Goal: Information Seeking & Learning: Learn about a topic

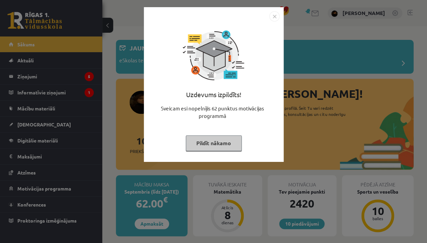
click at [210, 189] on div "Uzdevums izpildīts! Sveicam esi nopelnījis 62 punktus motivācijas programmā Pil…" at bounding box center [213, 121] width 427 height 243
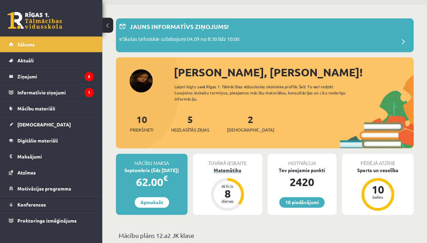
scroll to position [22, 0]
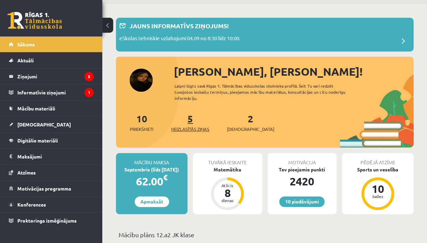
click at [193, 120] on link "5 Neizlasītās ziņas" at bounding box center [190, 123] width 38 height 20
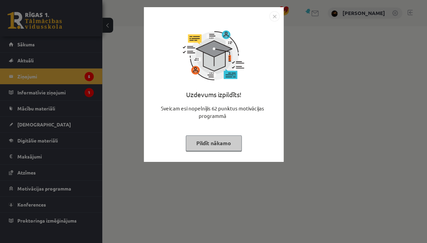
click at [198, 136] on button "Pildīt nākamo" at bounding box center [214, 143] width 56 height 16
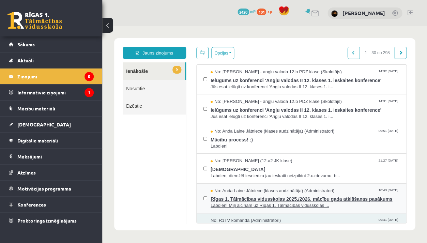
click at [240, 190] on span "No: Anda Laine Jātniece (klases audzinātāja) (Administratori)" at bounding box center [273, 191] width 124 height 6
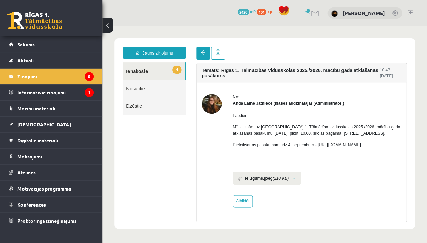
click at [205, 55] on span at bounding box center [203, 52] width 5 height 5
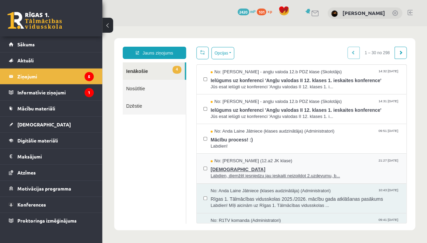
click at [232, 164] on span "ieskaite" at bounding box center [305, 168] width 189 height 9
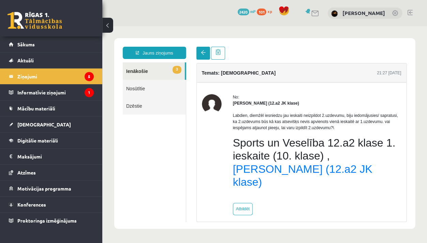
click at [208, 51] on link at bounding box center [203, 53] width 14 height 13
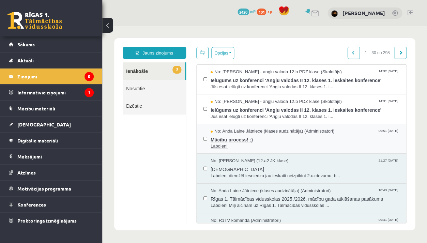
click at [232, 147] on span "Labdien!" at bounding box center [305, 146] width 189 height 6
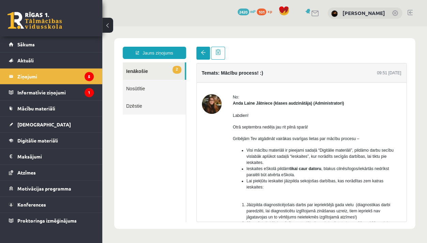
click at [200, 55] on link at bounding box center [203, 53] width 14 height 13
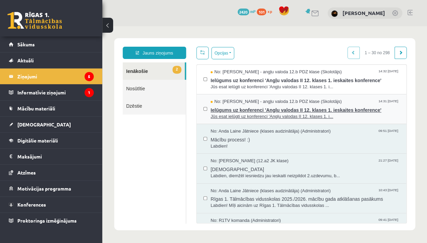
click at [228, 116] on span "Jūs esat ielūgti uz konferenci 'Angļu valodas II 12. klases 1. i..." at bounding box center [305, 117] width 189 height 6
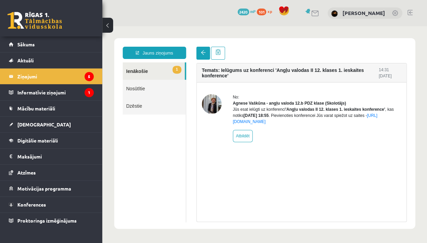
click at [196, 54] on link at bounding box center [203, 53] width 14 height 13
click at [203, 53] on span at bounding box center [203, 52] width 5 height 5
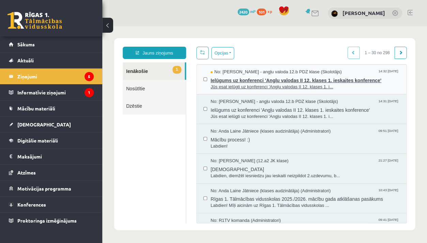
click at [223, 84] on span "Jūs esat ielūgti uz konferenci 'Angļu valodas II 12. klases 1. i..." at bounding box center [305, 87] width 189 height 6
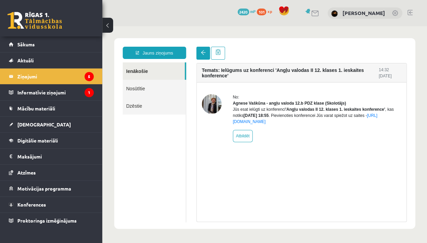
click at [202, 53] on span at bounding box center [203, 52] width 5 height 5
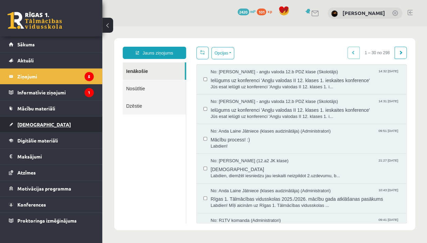
click at [55, 125] on link "[DEMOGRAPHIC_DATA]" at bounding box center [51, 125] width 85 height 16
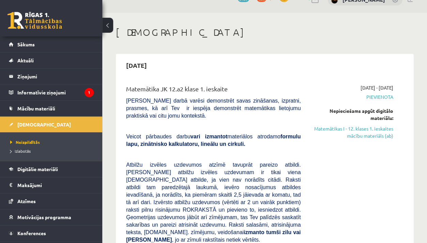
scroll to position [24, 0]
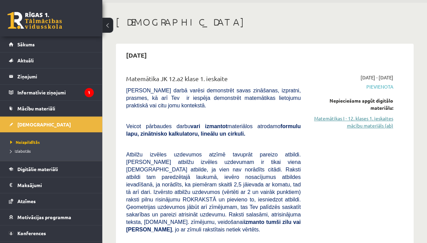
click at [382, 123] on link "Matemātikas I - 12. klases 1. ieskaites mācību materiāls (ab)" at bounding box center [352, 122] width 82 height 14
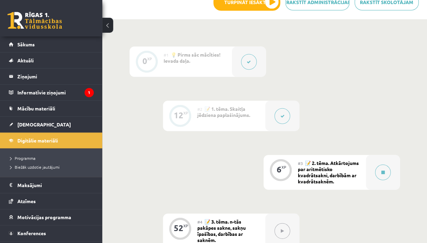
scroll to position [276, 0]
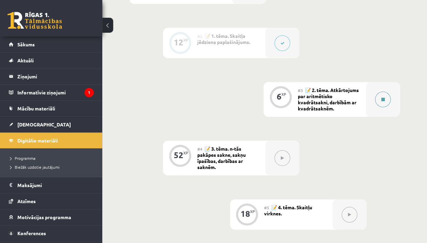
click at [386, 104] on button at bounding box center [383, 100] width 16 height 16
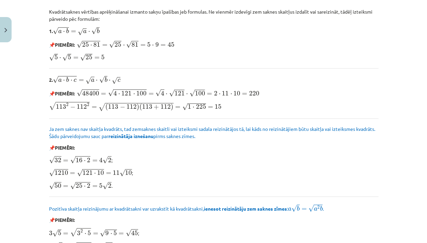
scroll to position [616, 0]
